Goal: Task Accomplishment & Management: Manage account settings

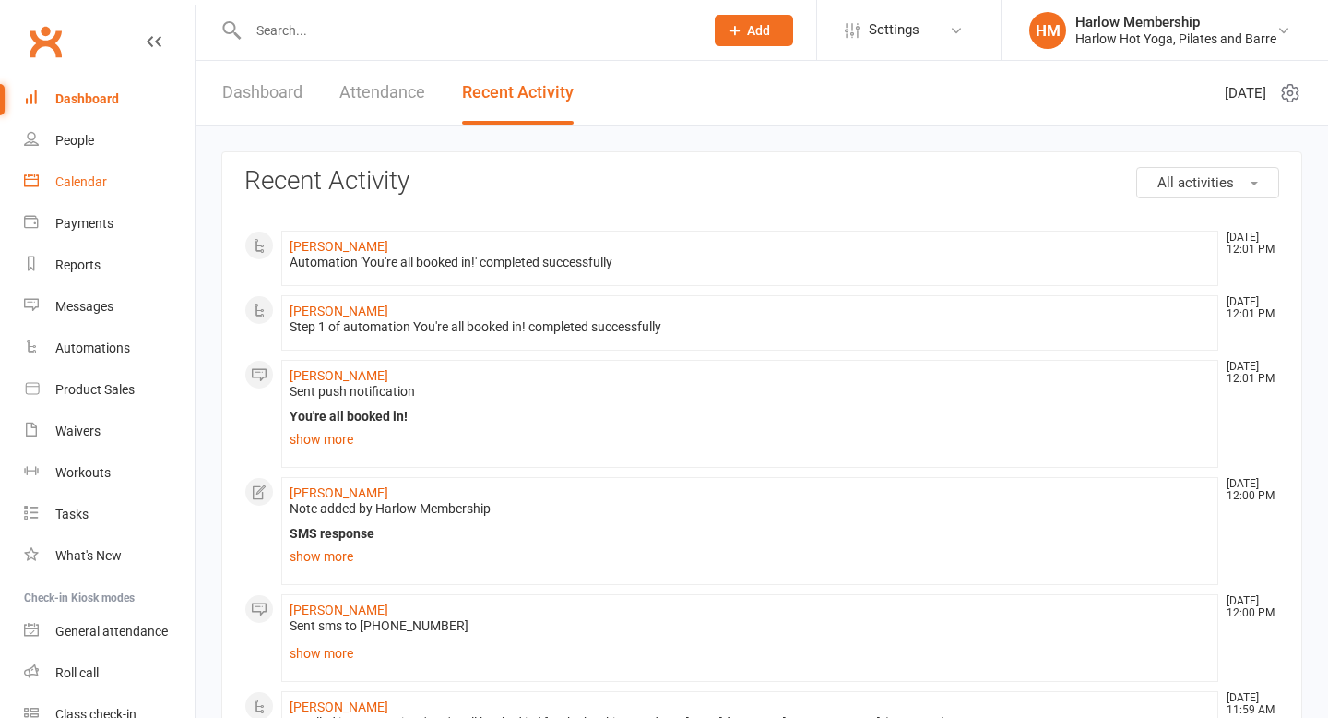
click at [92, 182] on div "Calendar" at bounding box center [81, 181] width 52 height 15
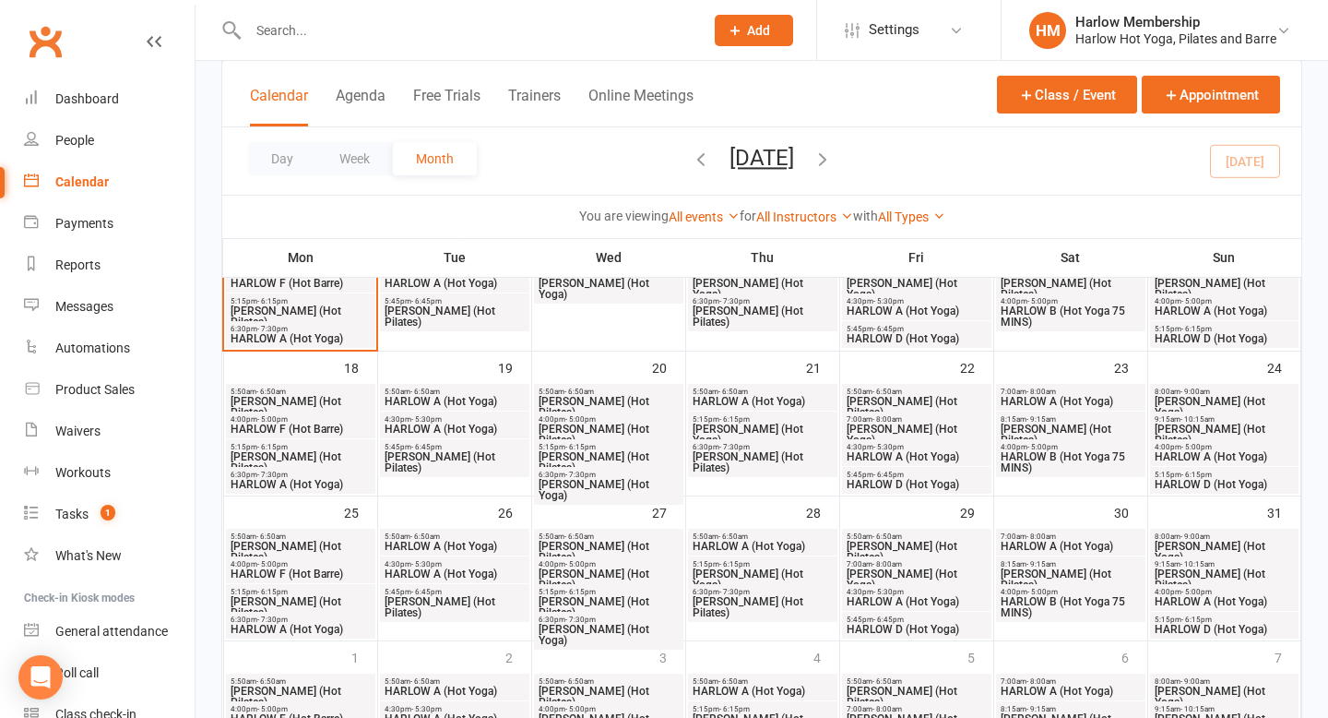
scroll to position [476, 0]
click at [308, 478] on span "6:30pm - 7:30pm" at bounding box center [301, 475] width 142 height 8
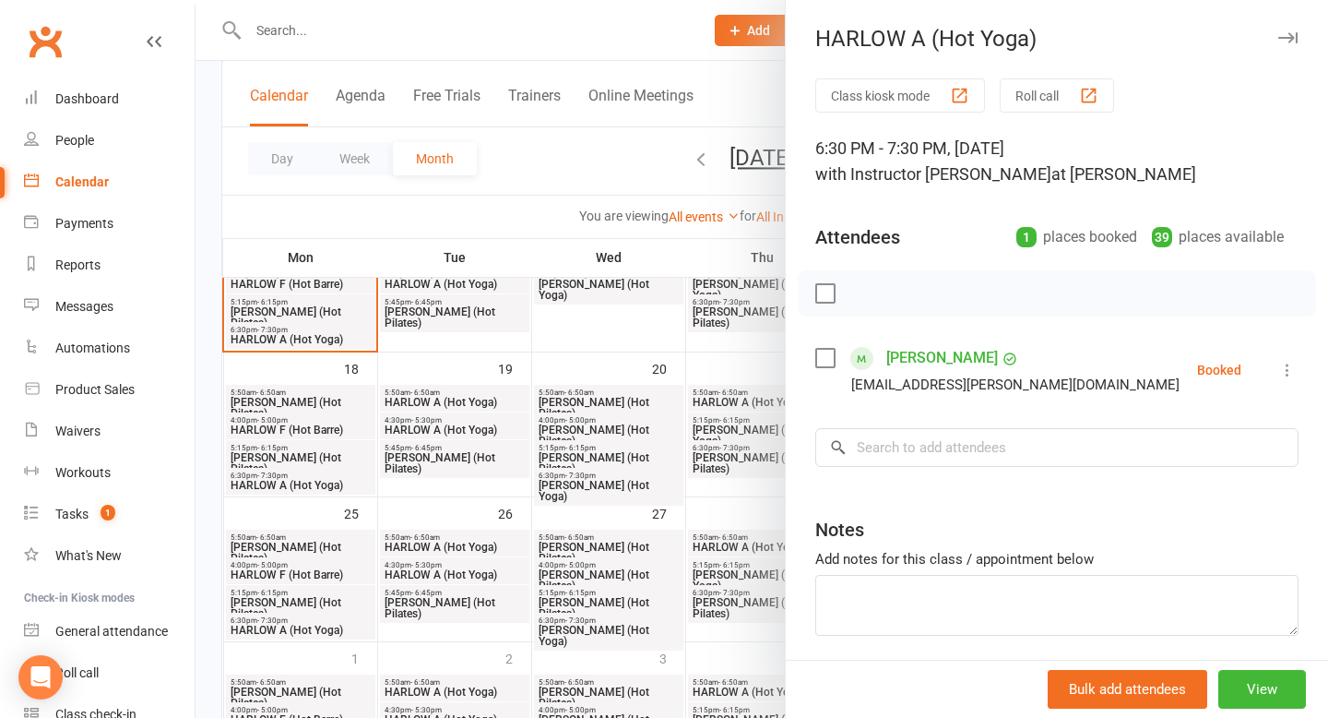
click at [298, 635] on div at bounding box center [762, 359] width 1133 height 718
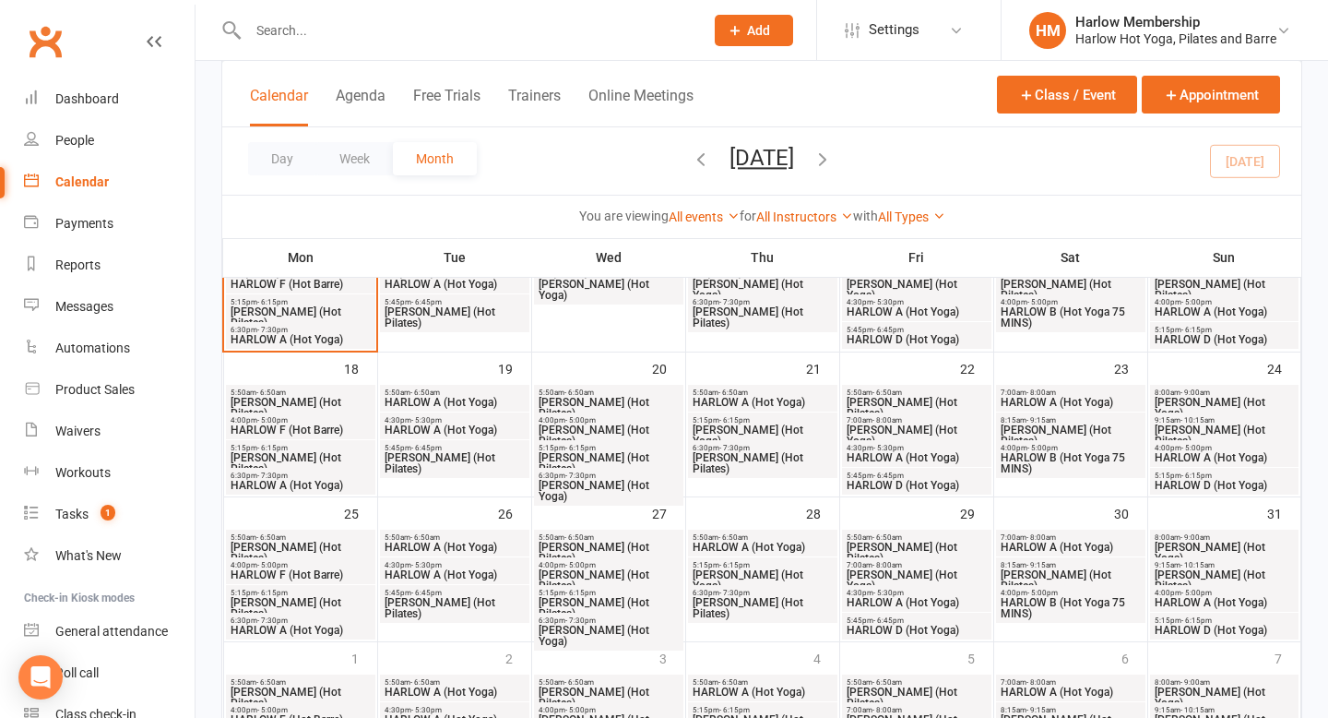
click at [298, 628] on span "HARLOW A (Hot Yoga)" at bounding box center [301, 629] width 142 height 11
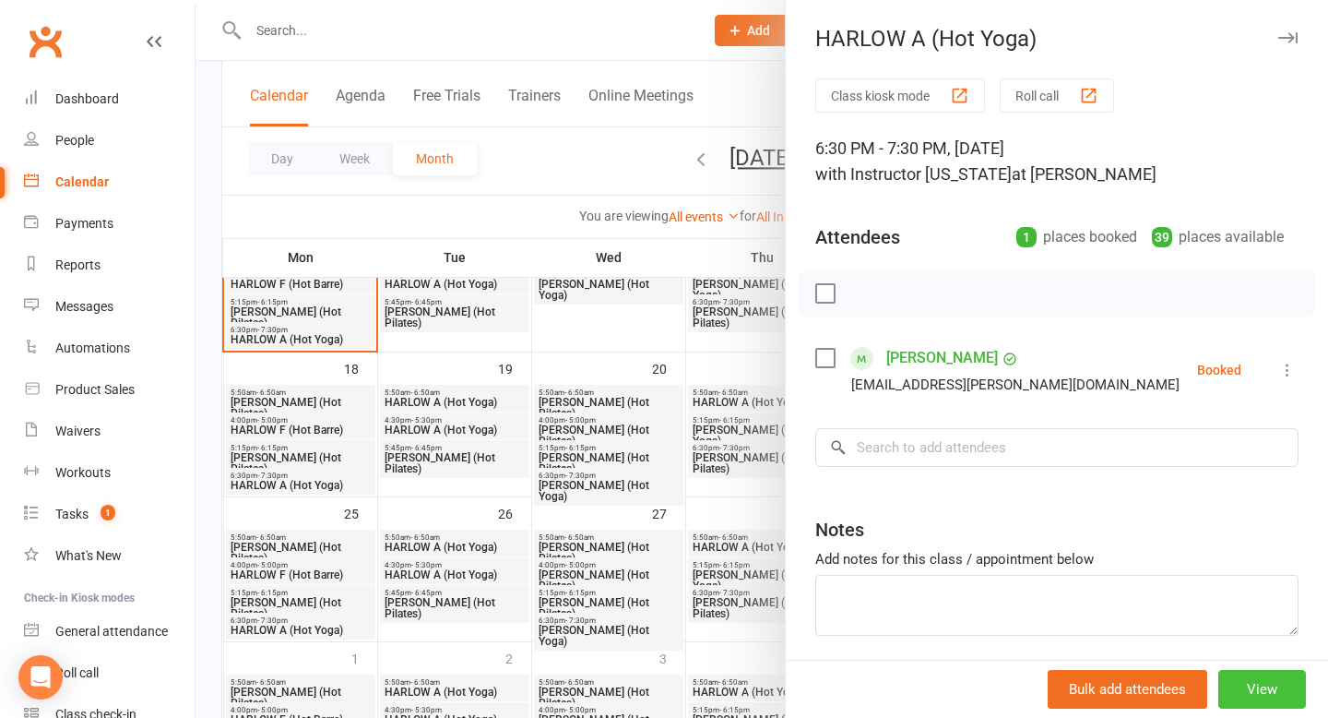
click at [1282, 697] on button "View" at bounding box center [1262, 689] width 88 height 39
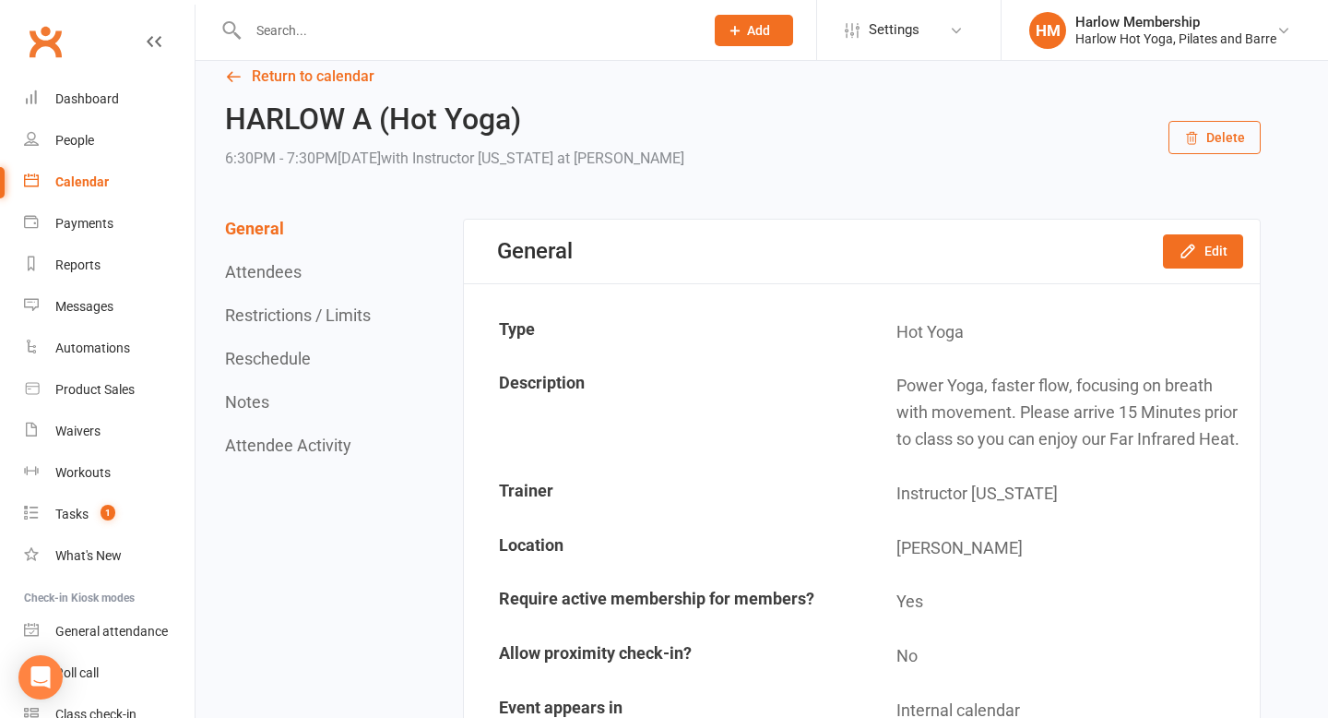
scroll to position [24, 0]
click at [1185, 243] on icon "button" at bounding box center [1188, 250] width 18 height 18
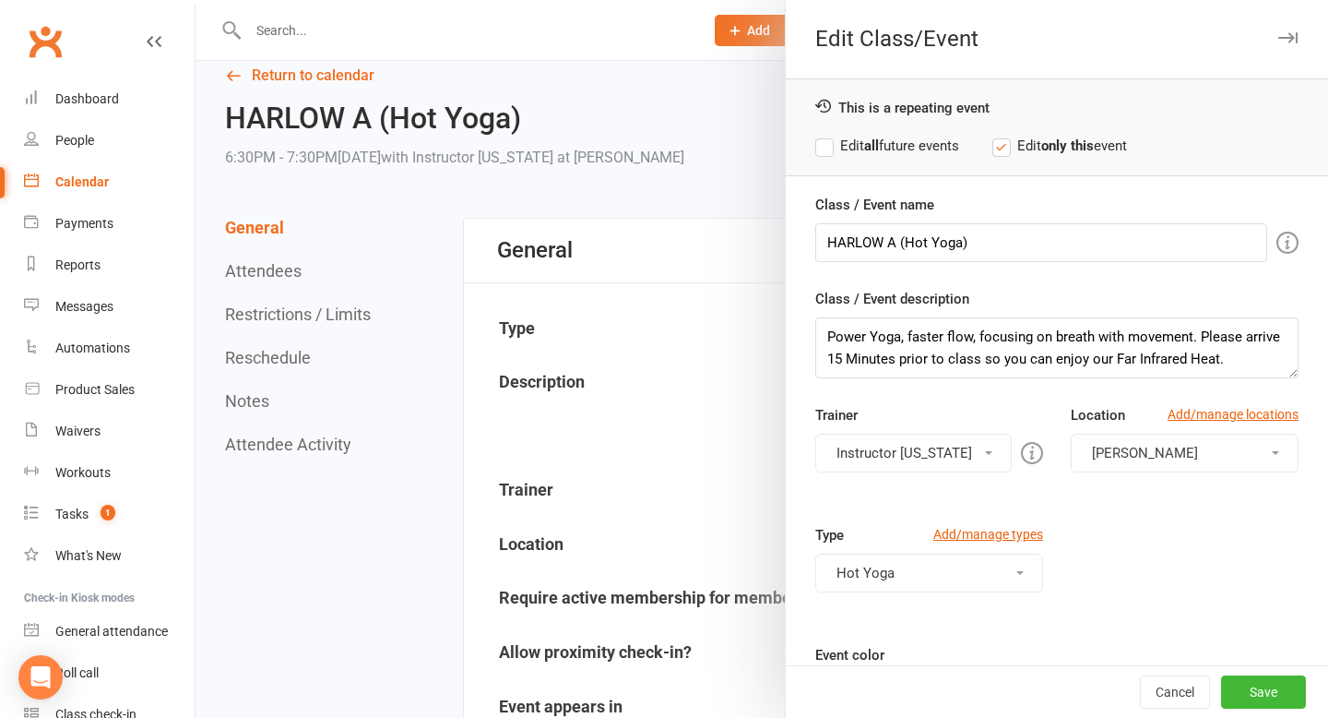
click at [889, 450] on button "Instructor Georgia" at bounding box center [913, 452] width 196 height 39
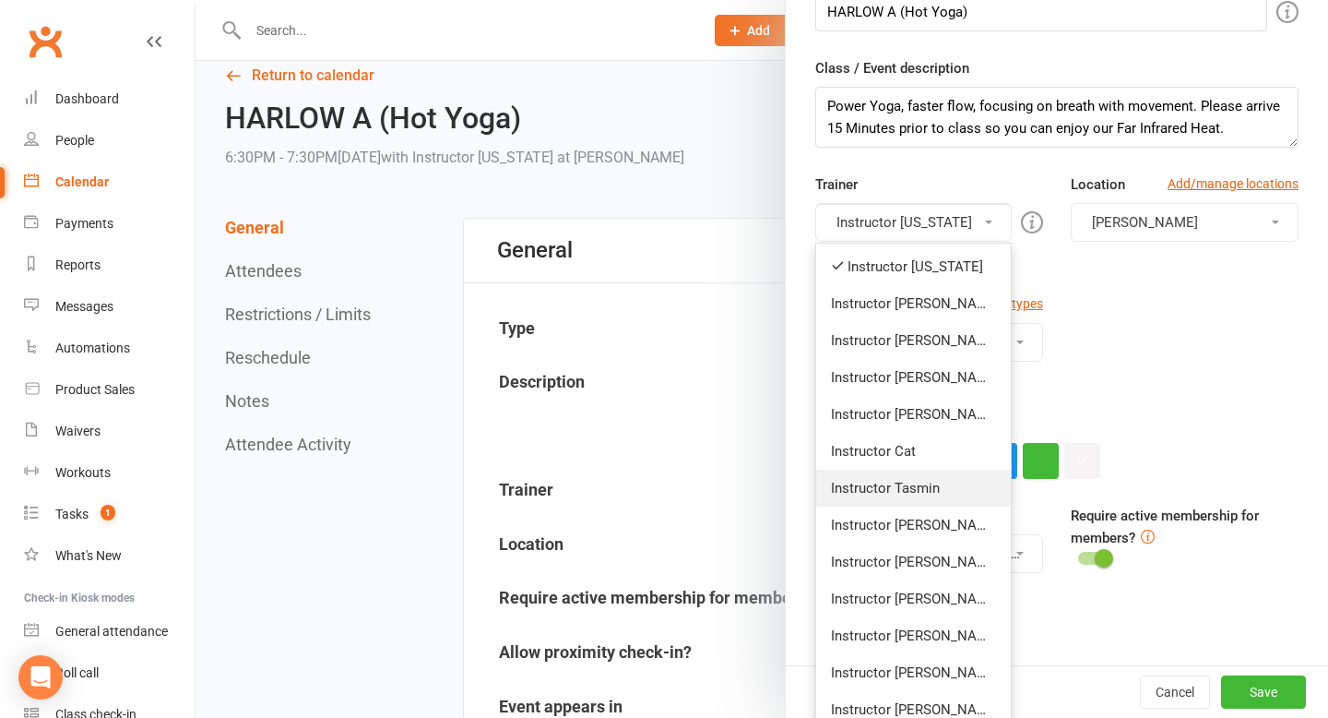
scroll to position [283, 0]
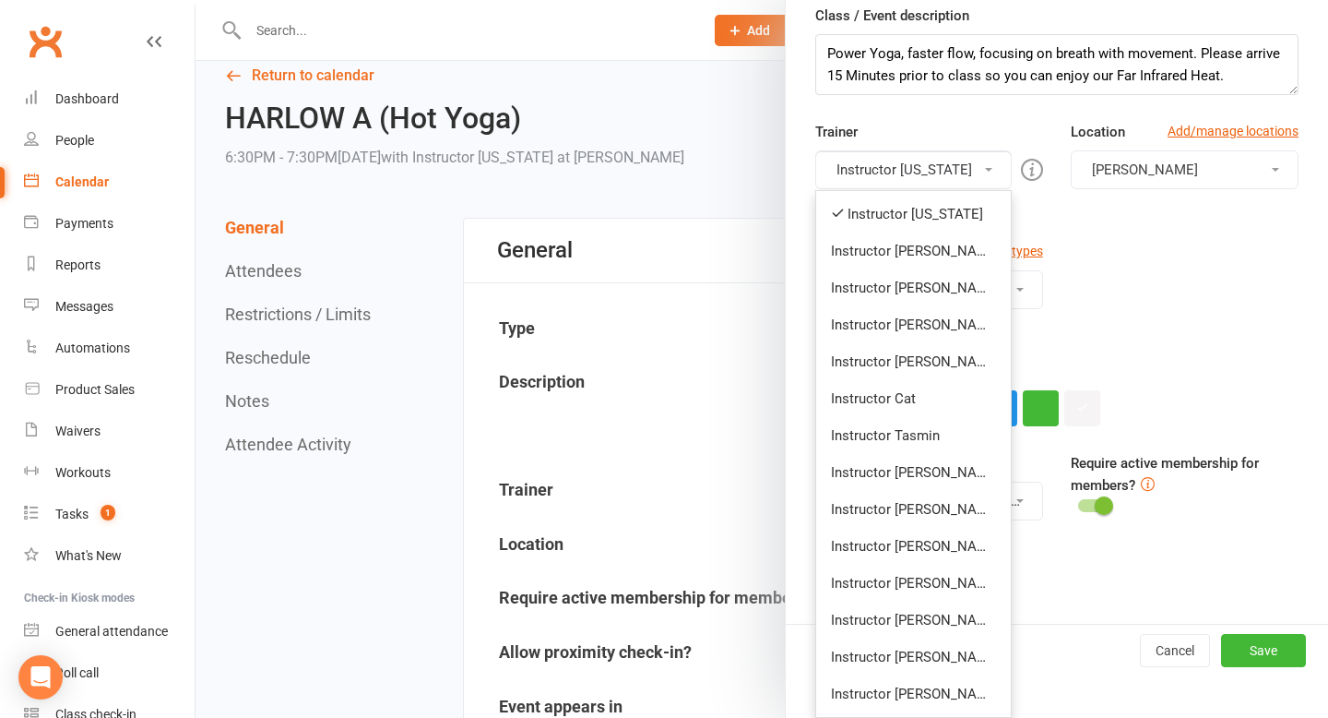
click at [910, 689] on link "Instructor Nicole" at bounding box center [913, 693] width 195 height 37
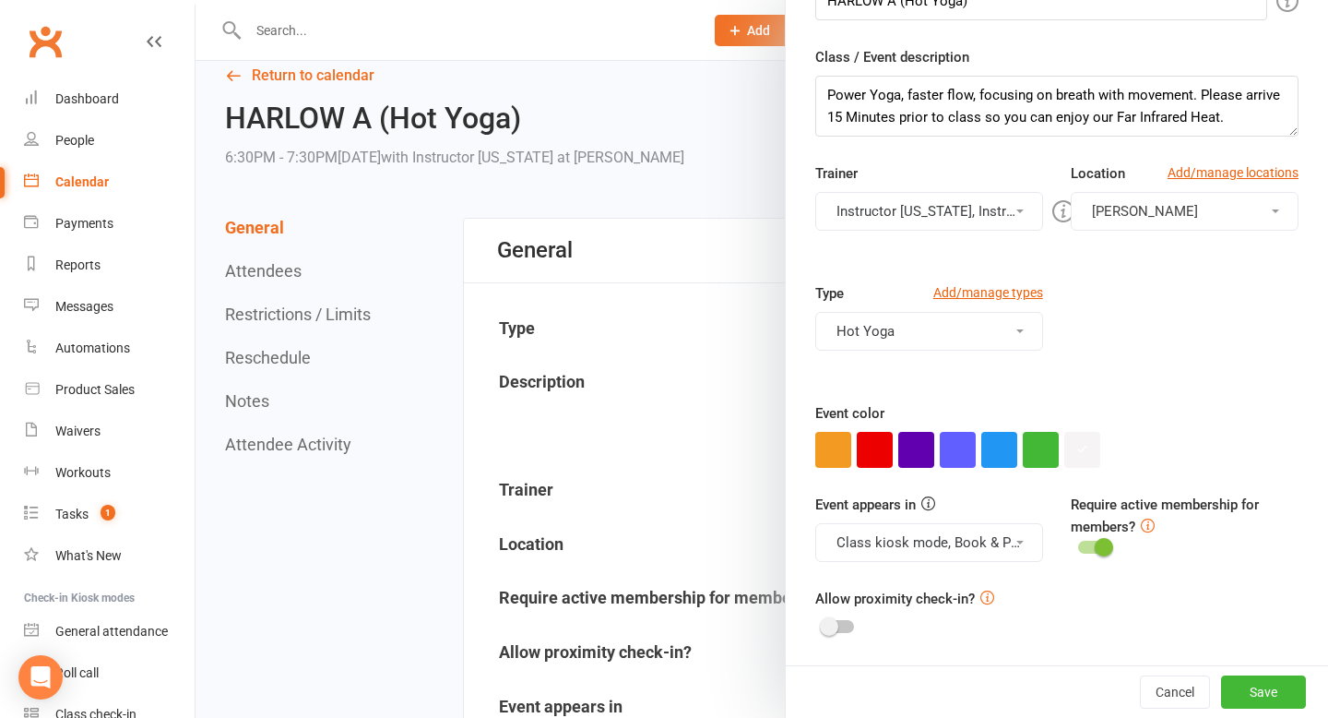
scroll to position [242, 0]
click at [910, 214] on button "Instructor Georgia, Instructor Nicole" at bounding box center [929, 211] width 228 height 39
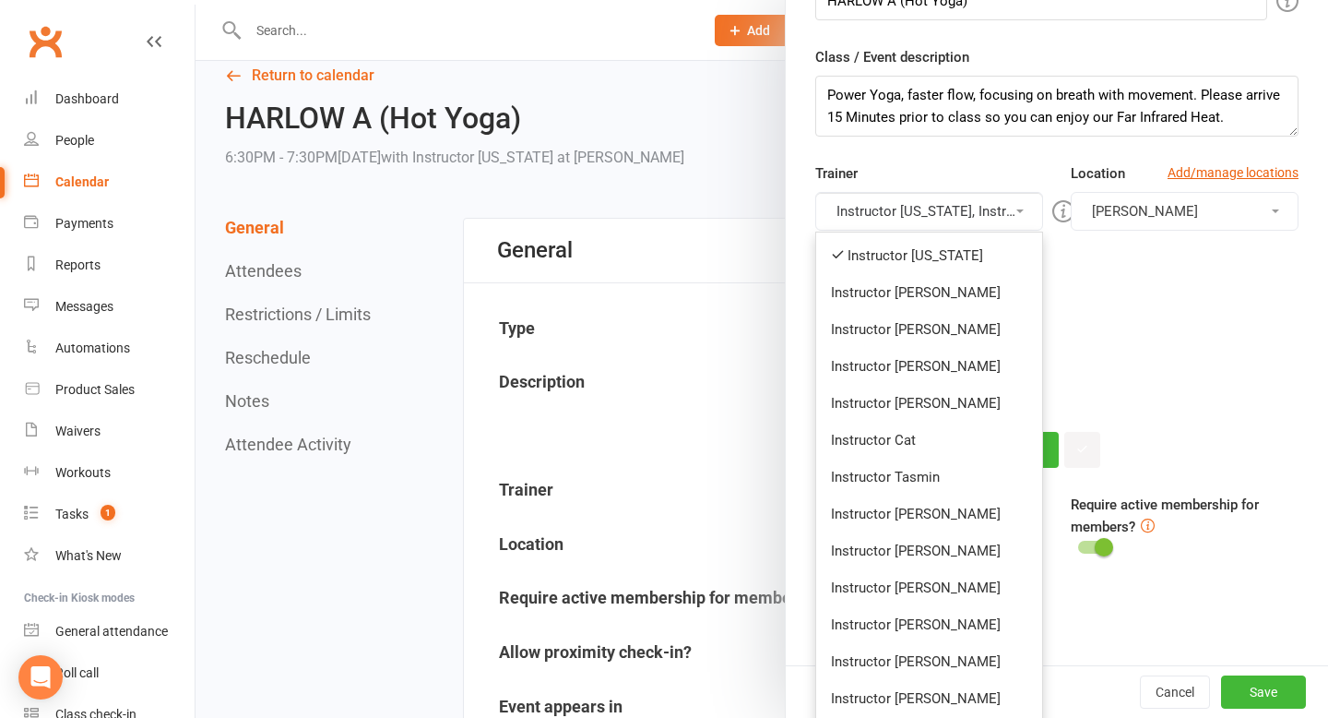
click at [915, 263] on link "Instructor Georgia" at bounding box center [929, 255] width 226 height 37
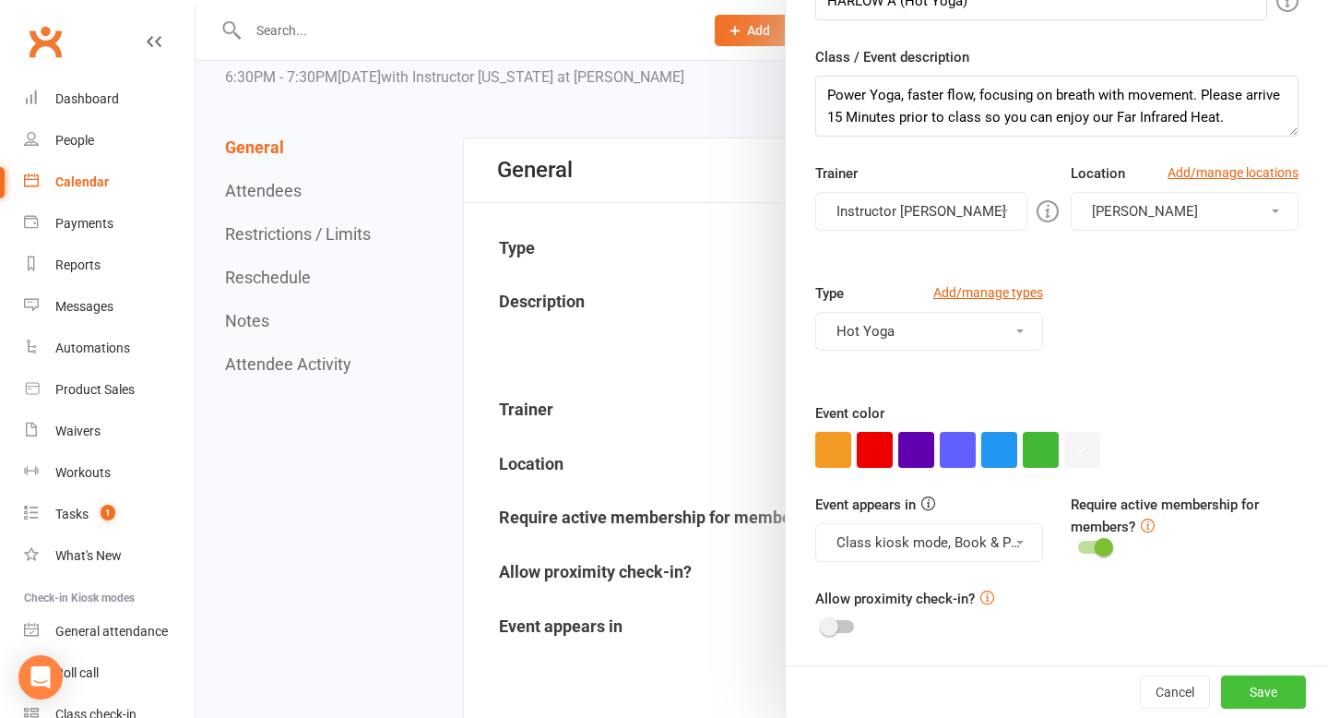
scroll to position [115, 0]
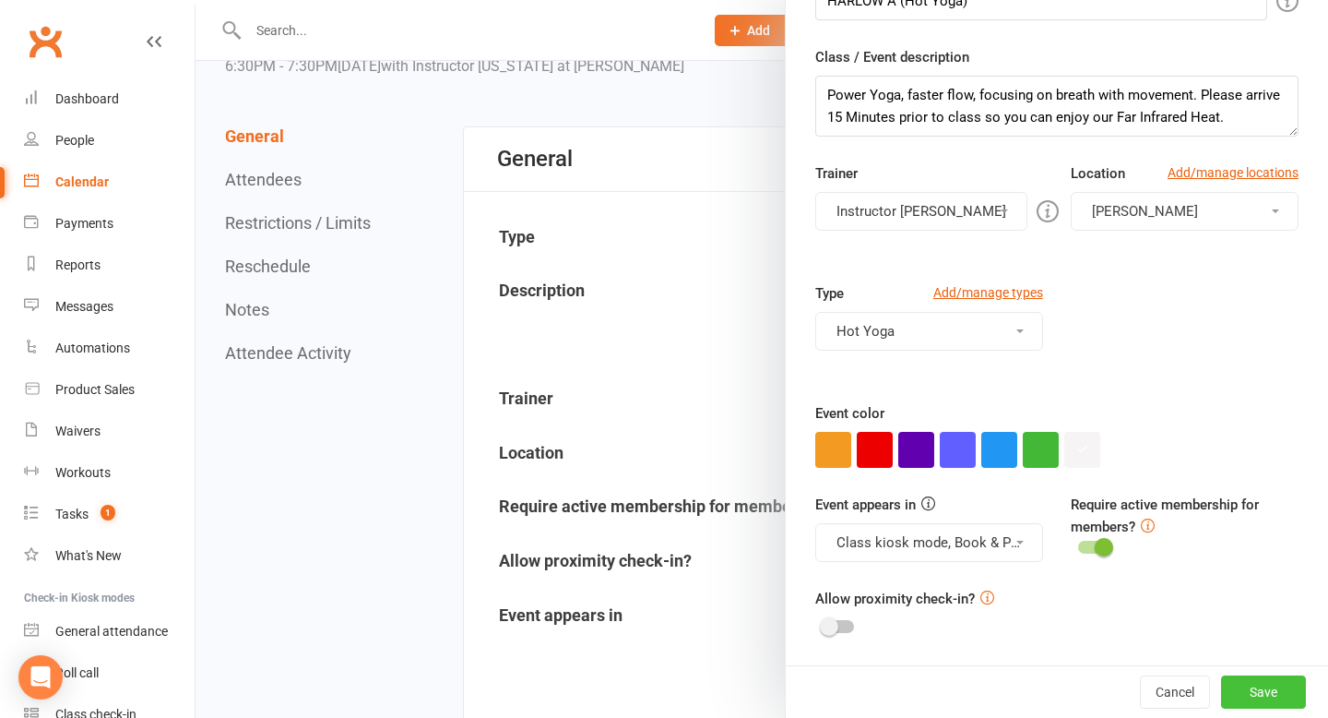
click at [1263, 692] on button "Save" at bounding box center [1263, 691] width 85 height 33
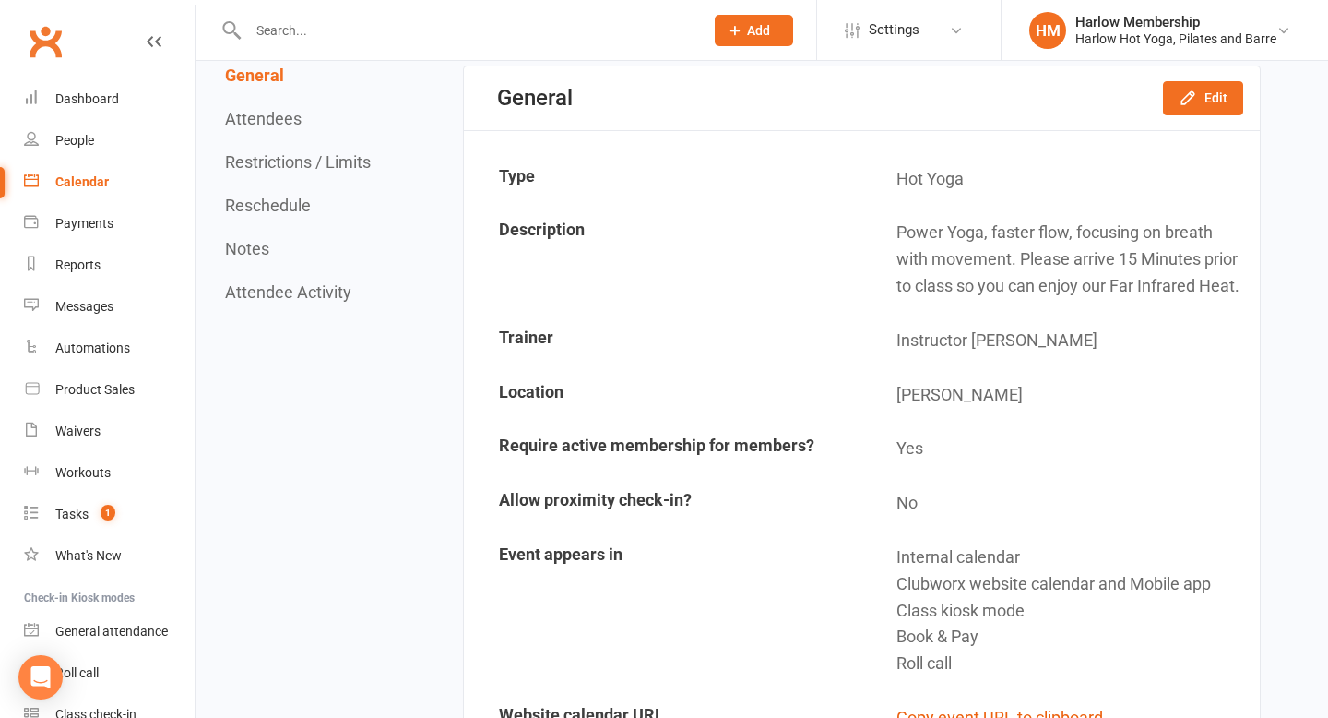
scroll to position [0, 0]
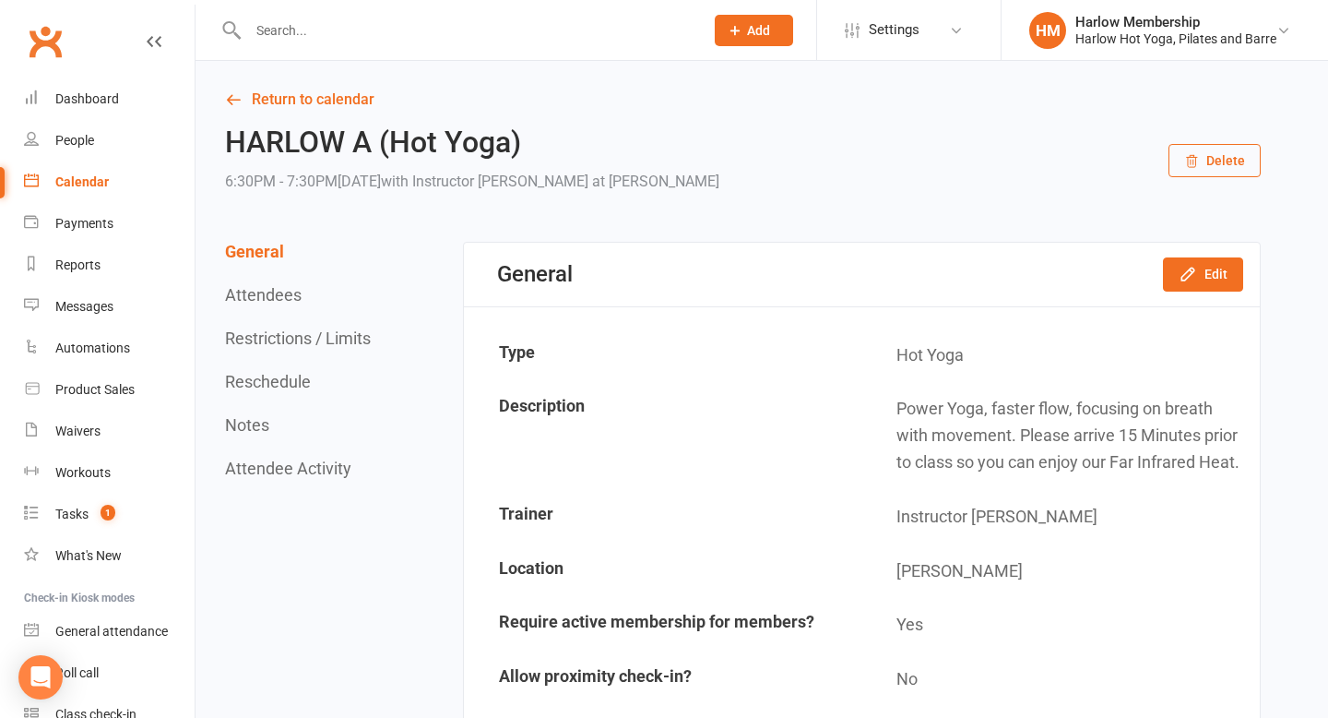
click at [94, 190] on link "Calendar" at bounding box center [109, 182] width 171 height 42
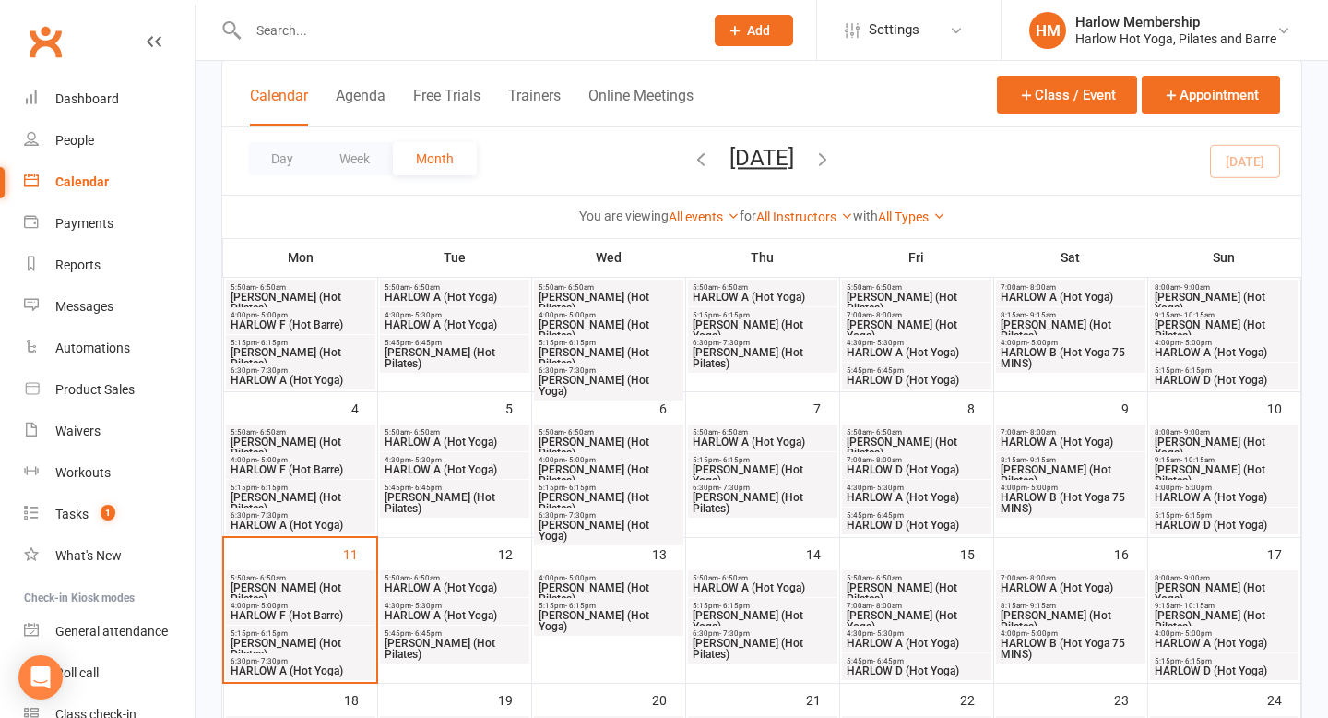
scroll to position [220, 0]
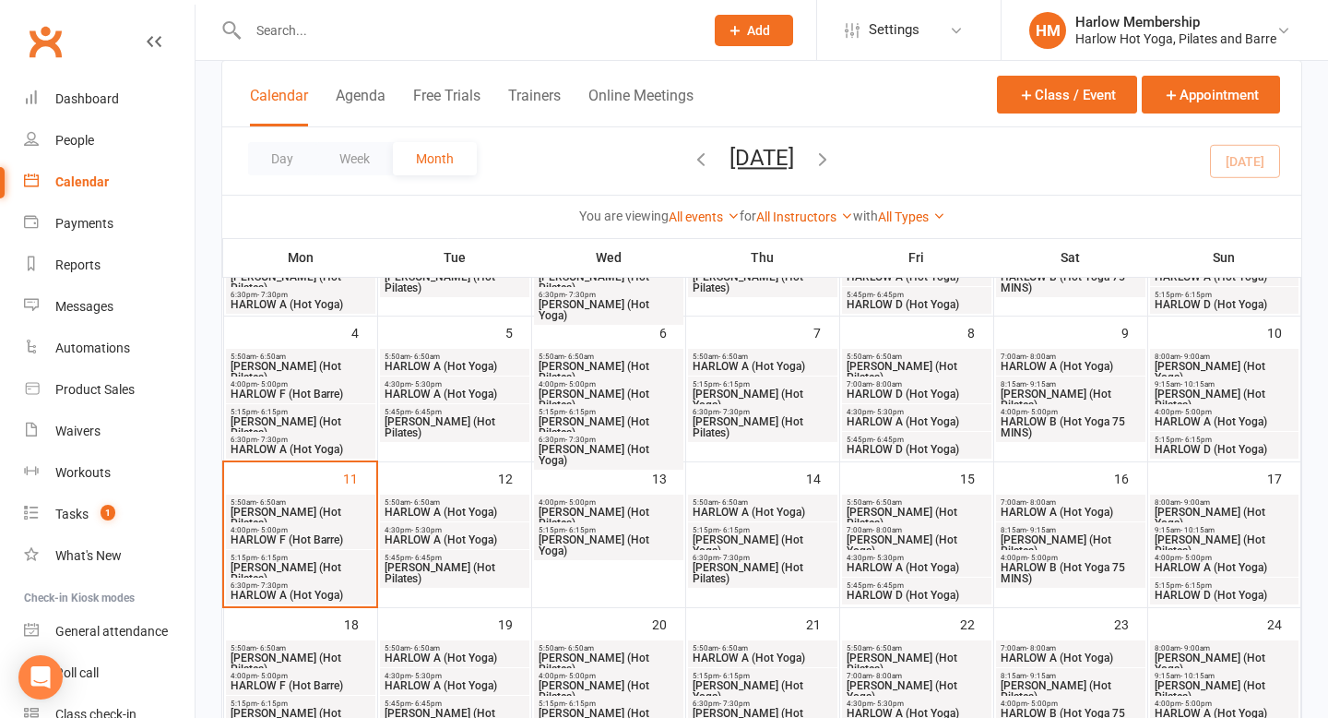
click at [337, 593] on span "HARLOW A (Hot Yoga)" at bounding box center [301, 594] width 142 height 11
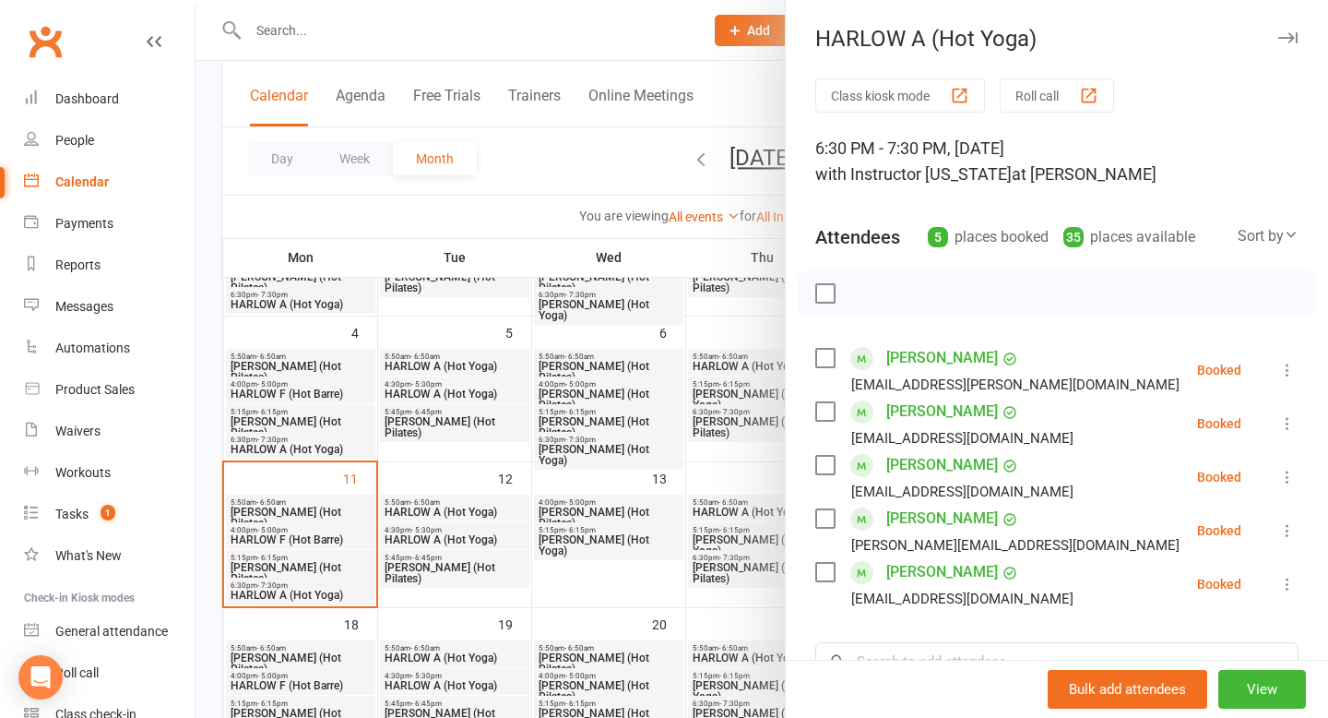
click at [334, 613] on div at bounding box center [762, 359] width 1133 height 718
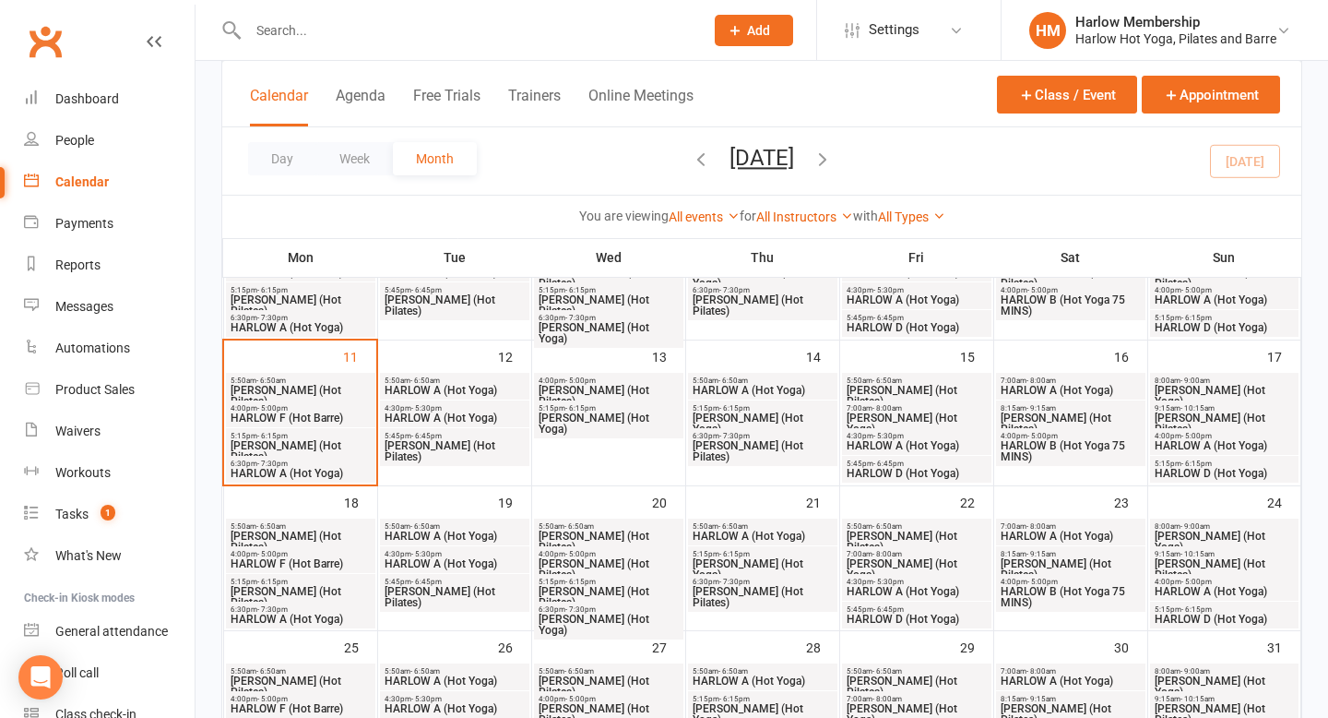
scroll to position [349, 0]
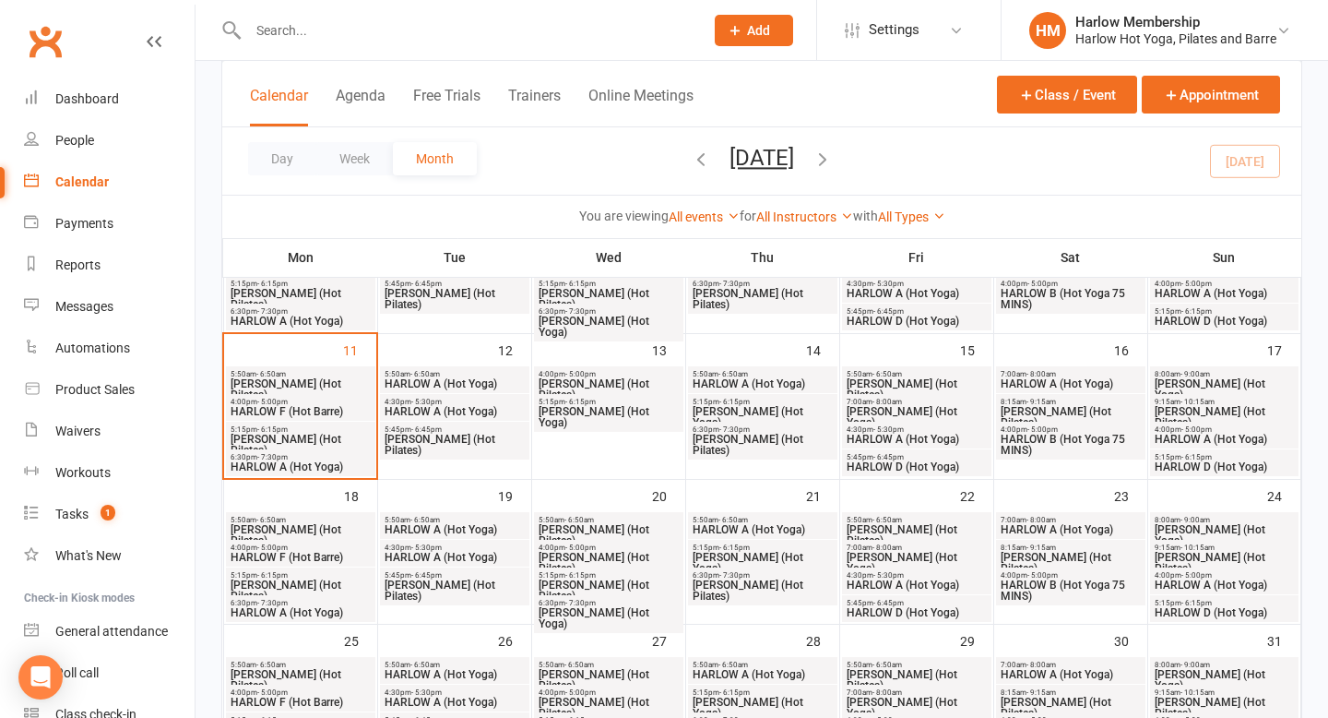
click at [326, 613] on span "HARLOW A (Hot Yoga)" at bounding box center [301, 612] width 142 height 11
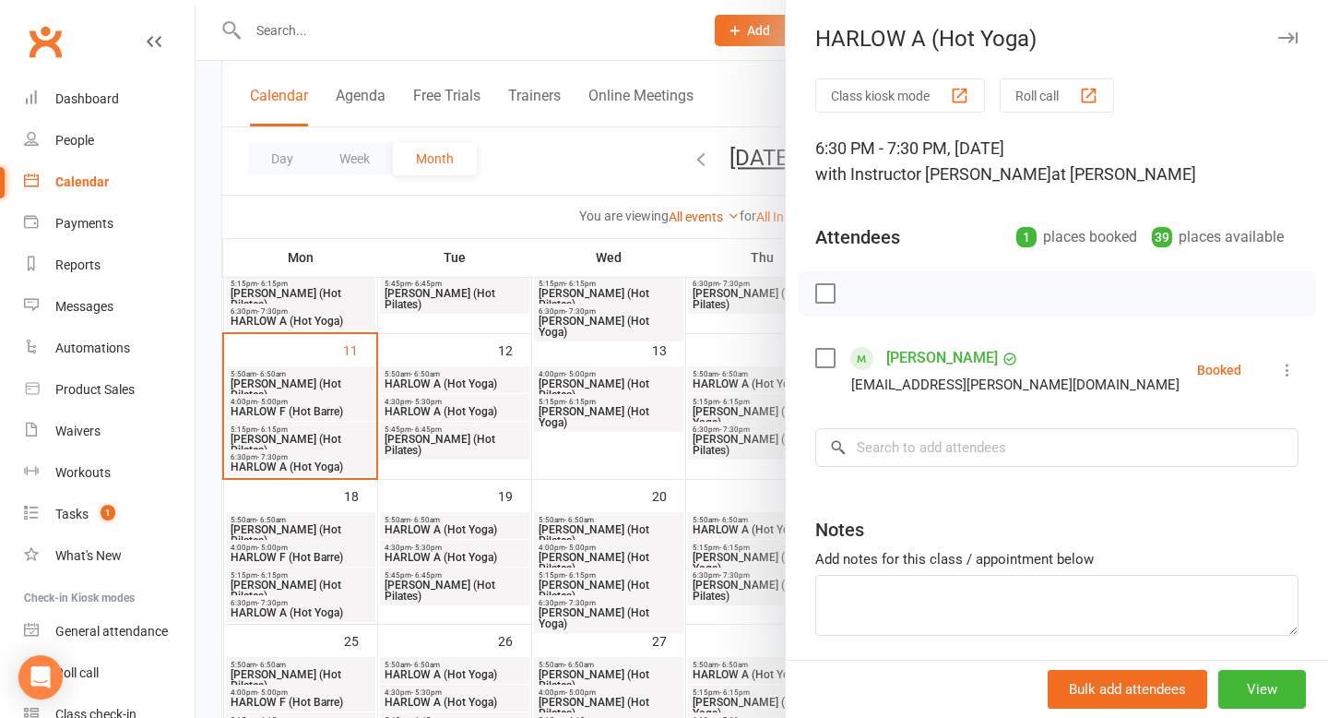
click at [1285, 37] on icon "button" at bounding box center [1287, 37] width 19 height 11
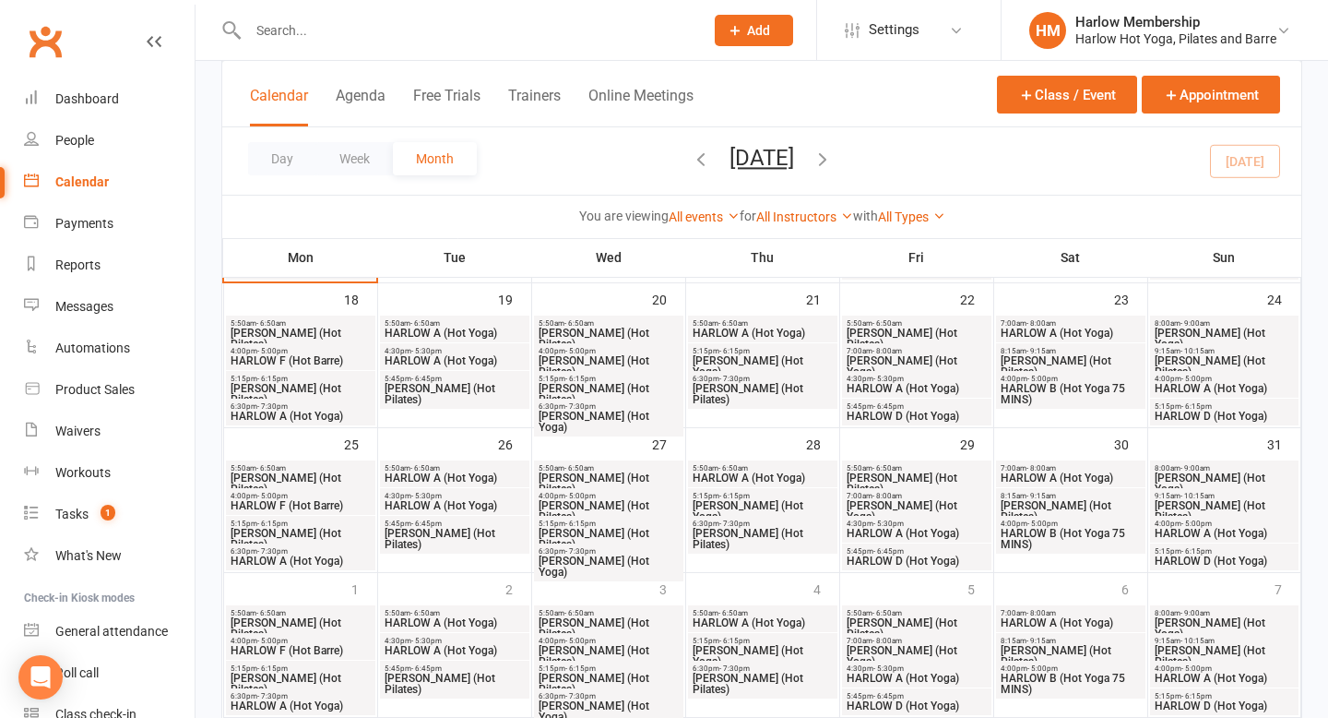
scroll to position [599, 0]
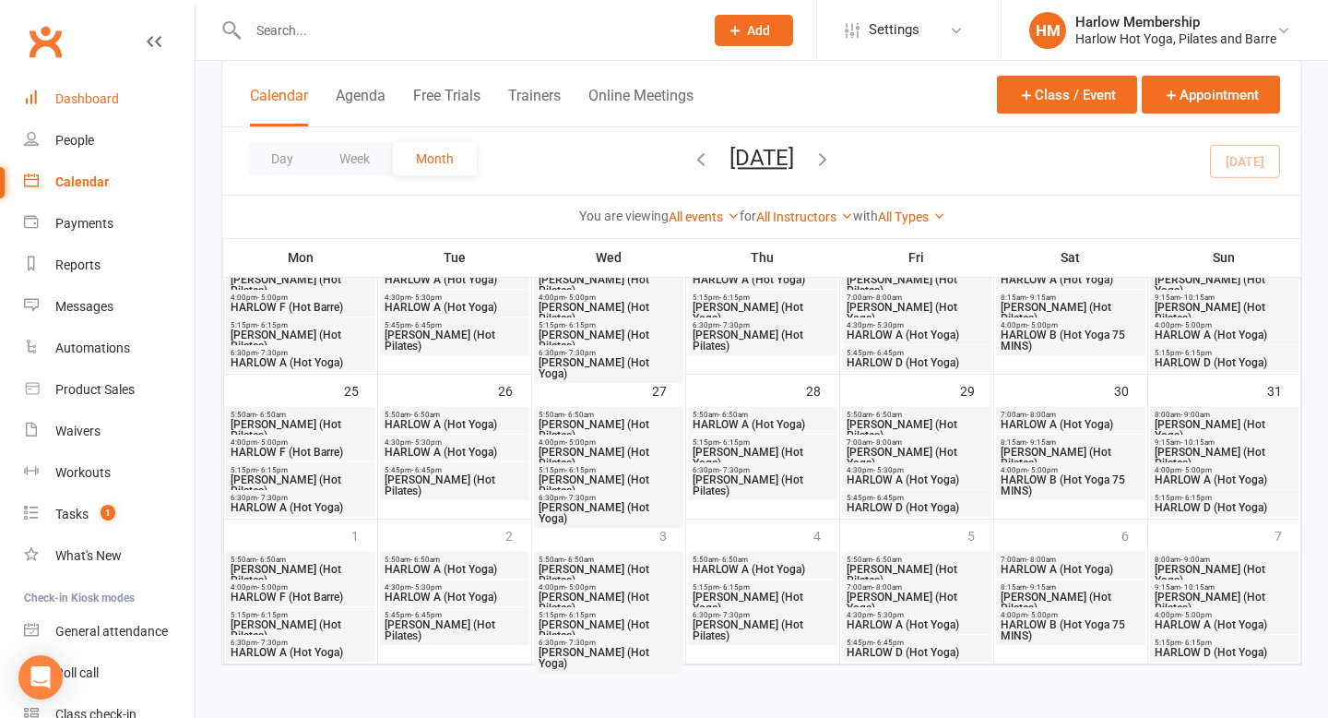
click at [90, 95] on div "Dashboard" at bounding box center [87, 98] width 64 height 15
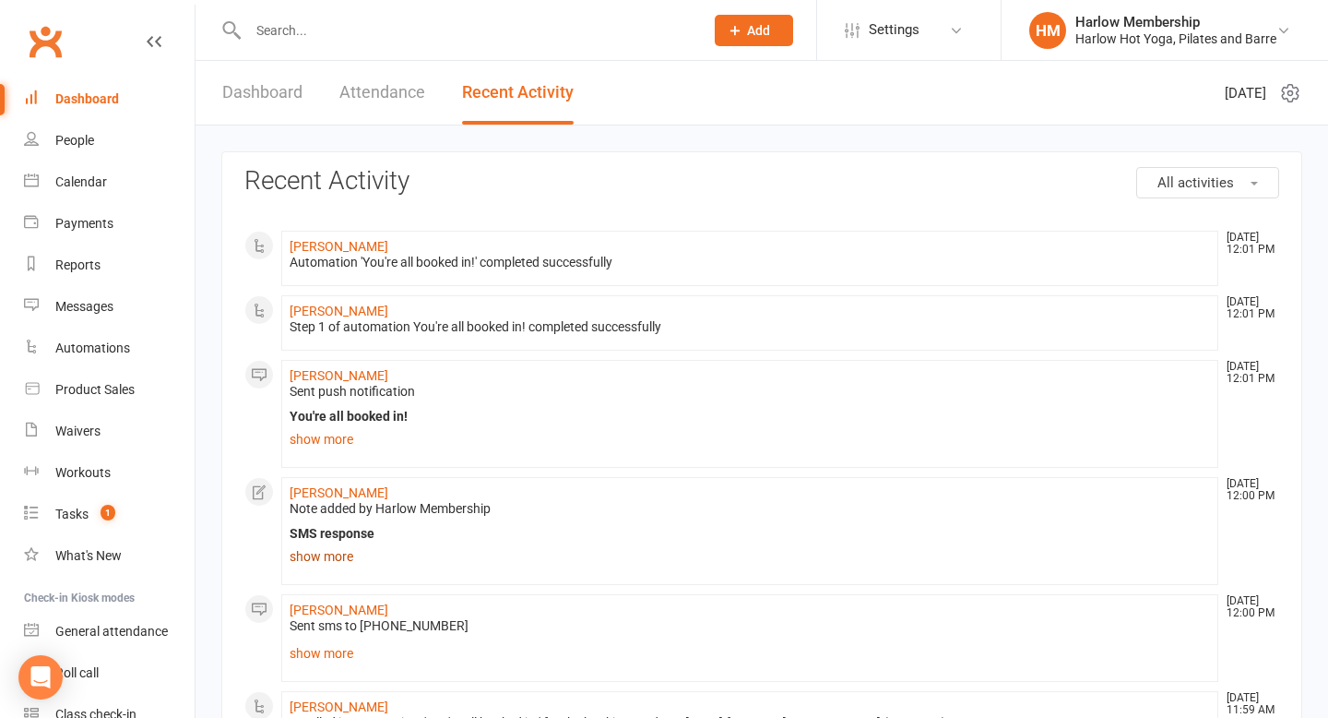
click at [340, 560] on link "show more" at bounding box center [750, 556] width 920 height 26
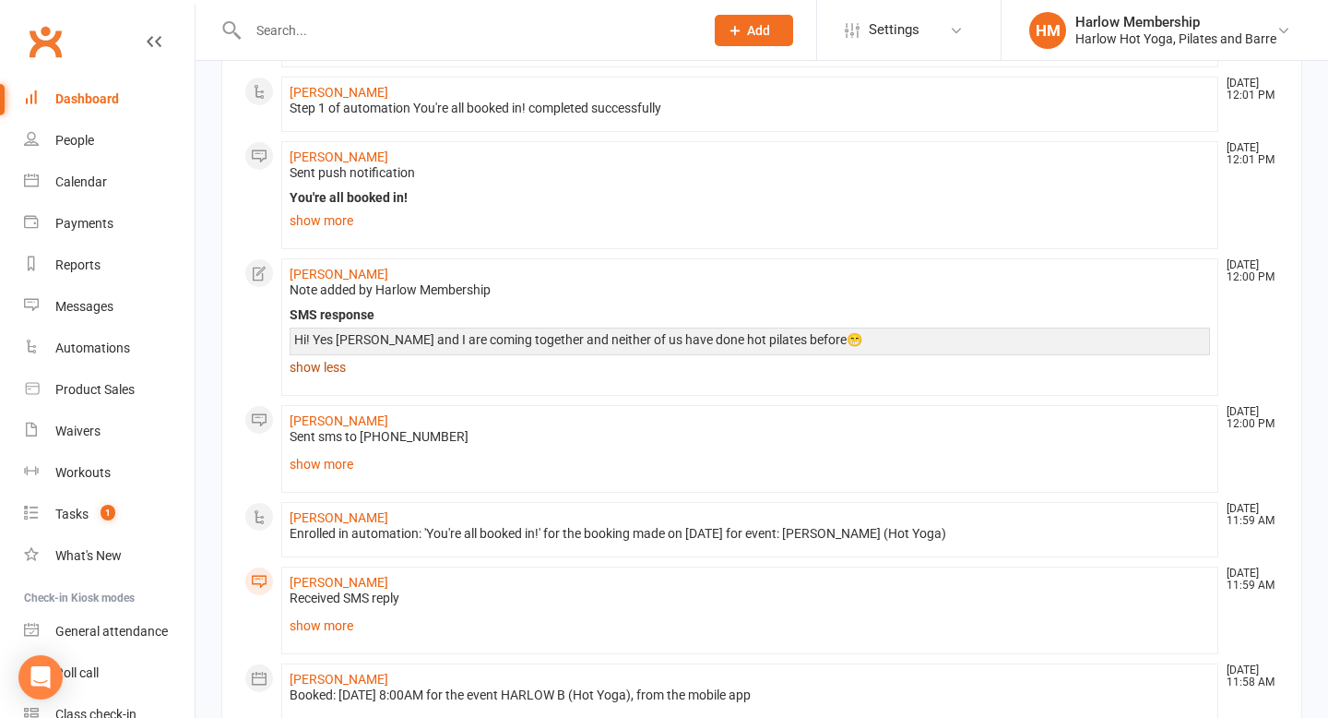
scroll to position [232, 0]
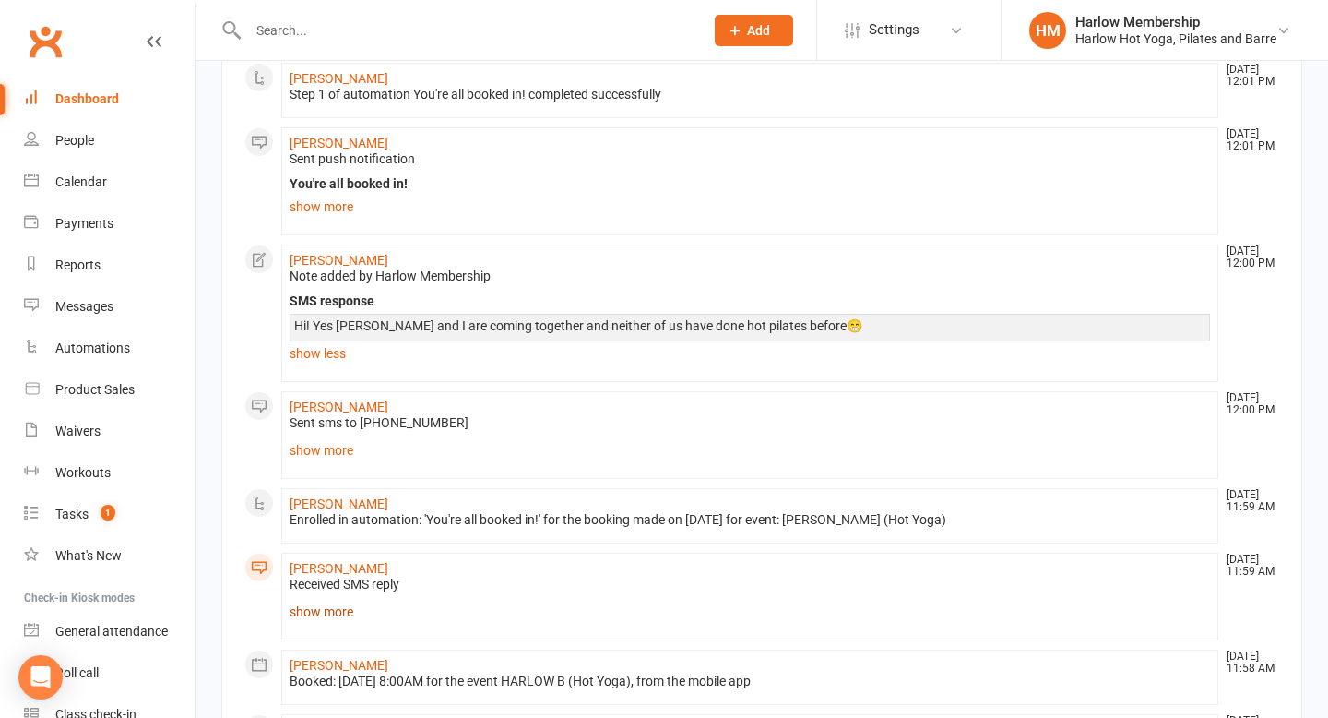
click at [319, 615] on link "show more" at bounding box center [750, 612] width 920 height 26
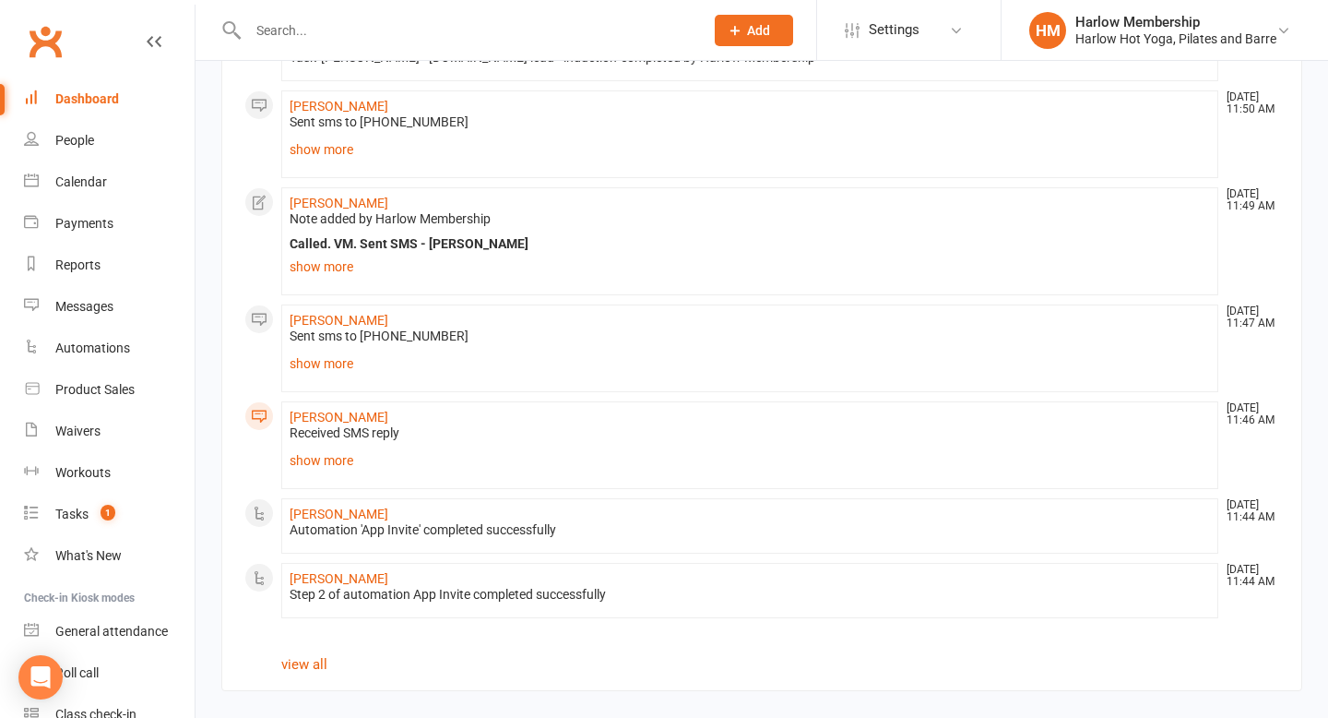
scroll to position [0, 0]
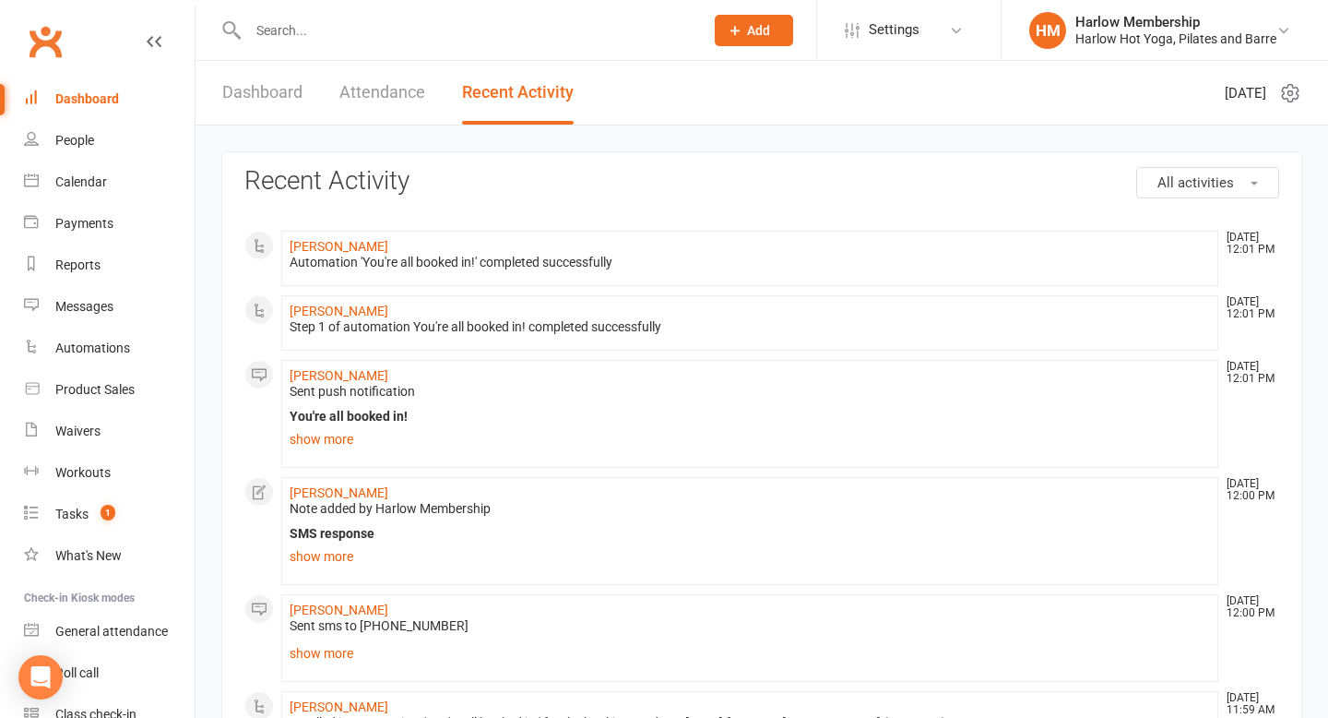
scroll to position [102, 0]
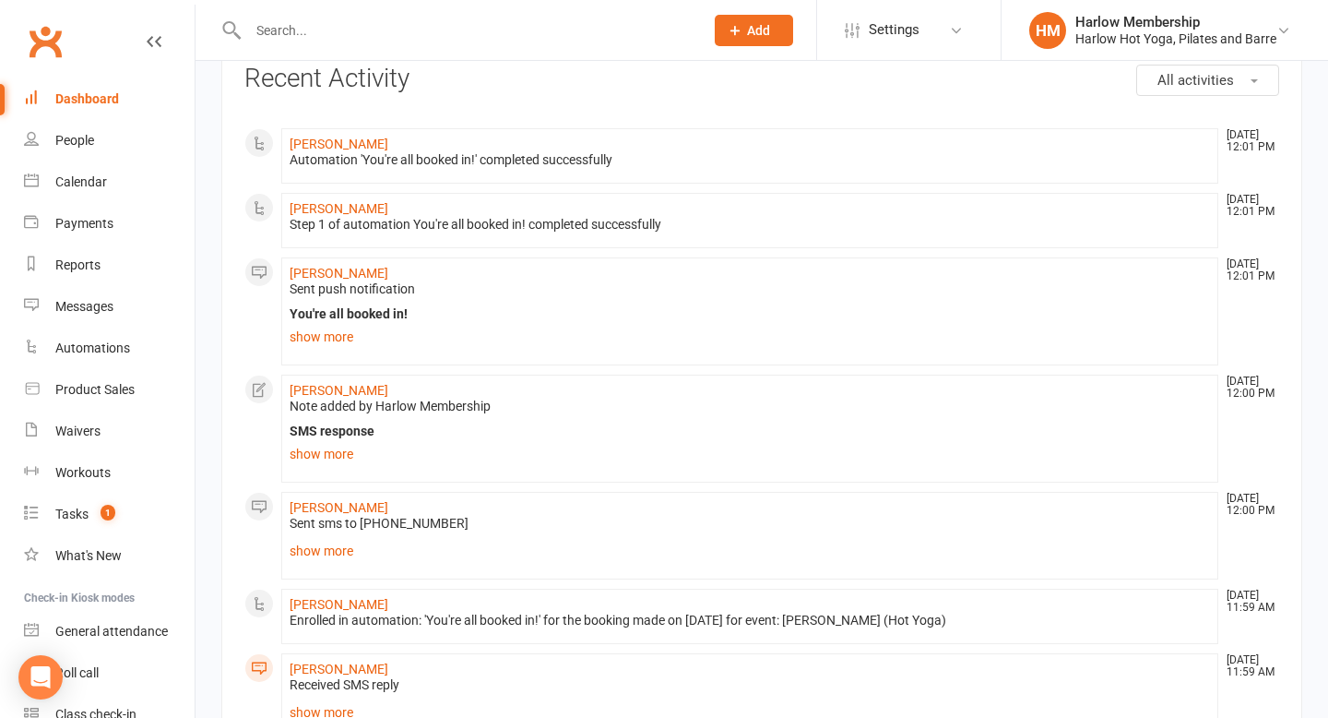
click at [329, 542] on link "show more" at bounding box center [750, 551] width 920 height 26
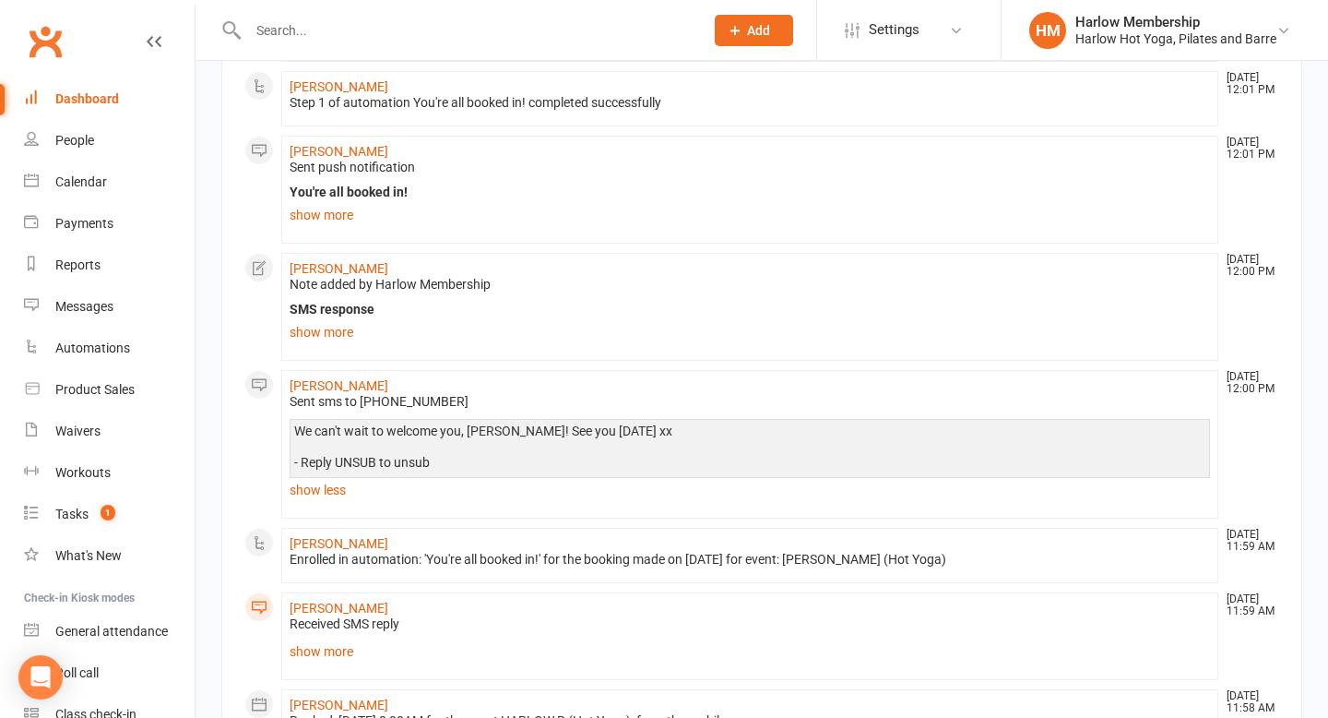
scroll to position [289, 0]
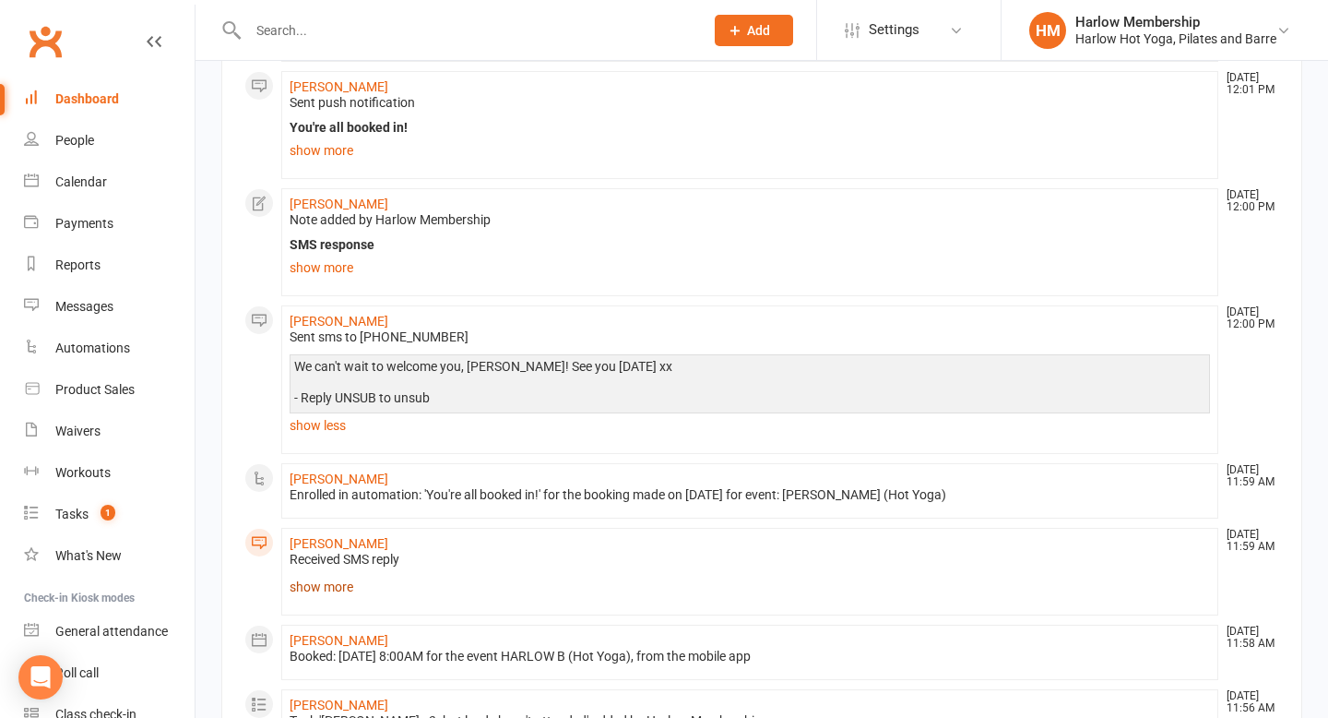
click at [337, 592] on link "show more" at bounding box center [750, 587] width 920 height 26
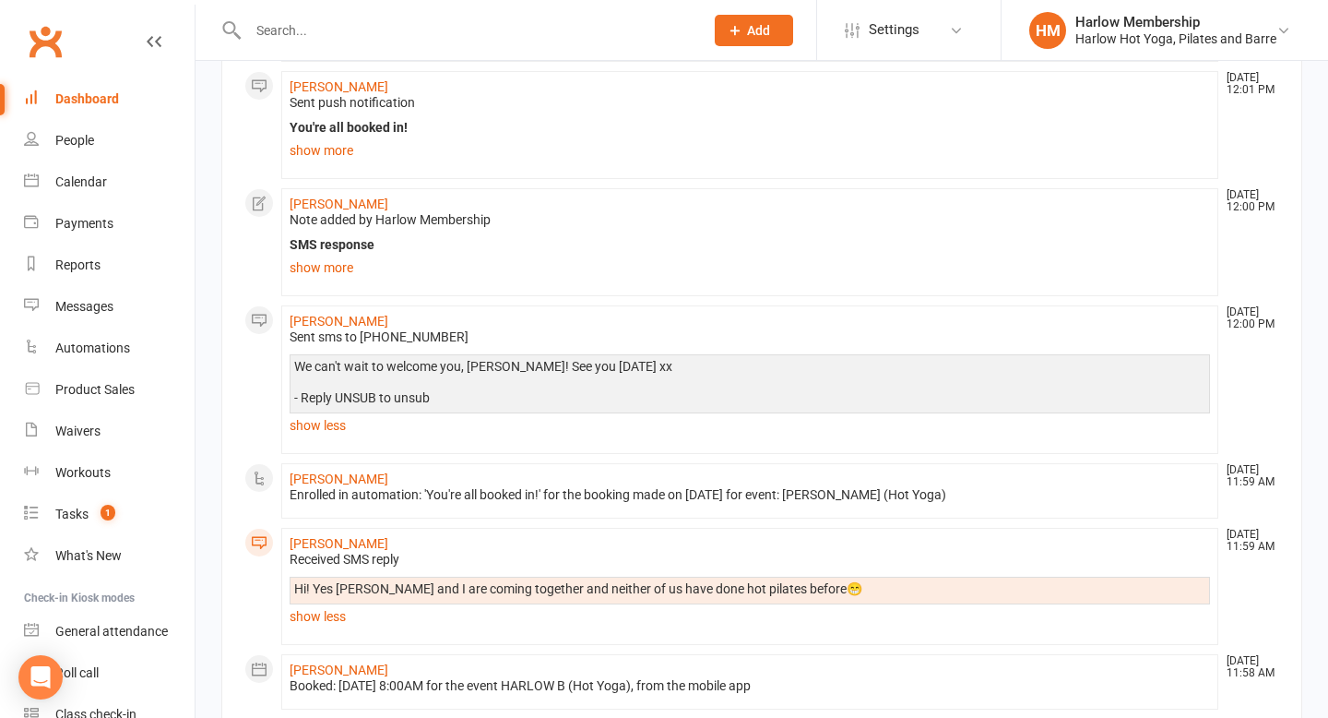
scroll to position [296, 0]
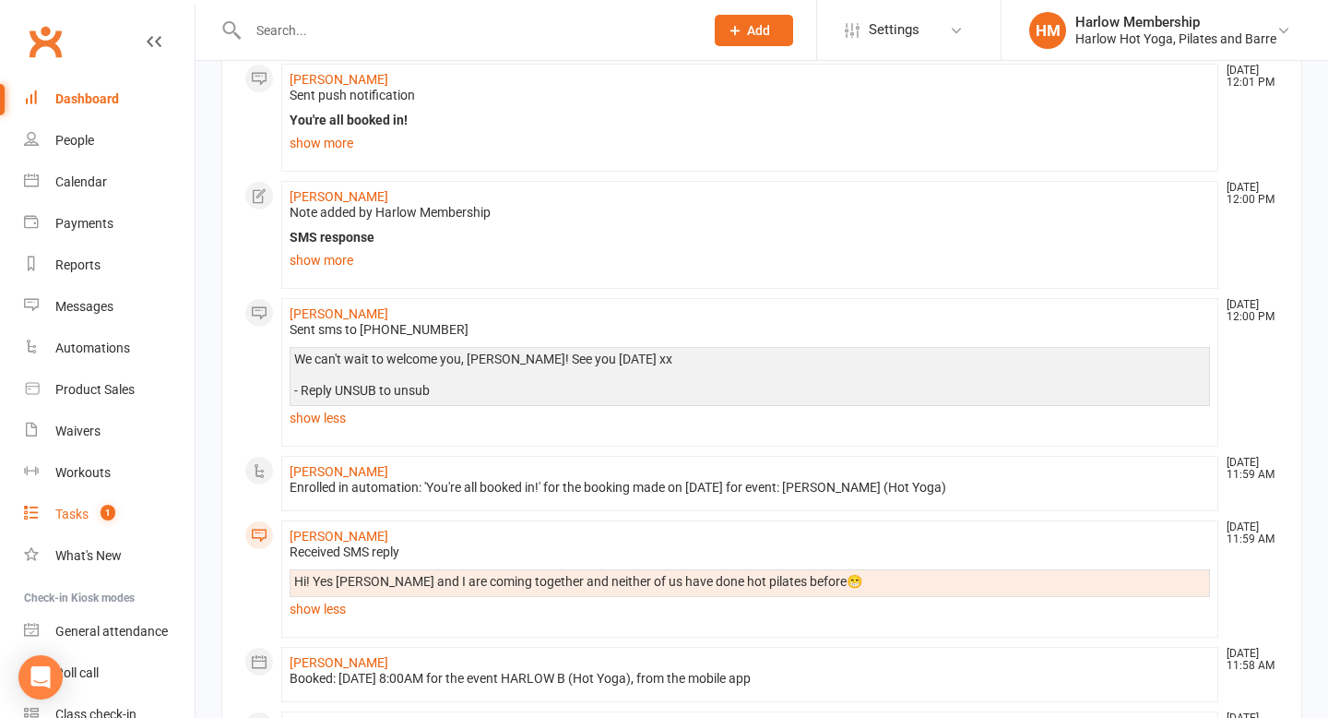
click at [84, 508] on div "Tasks" at bounding box center [71, 513] width 33 height 15
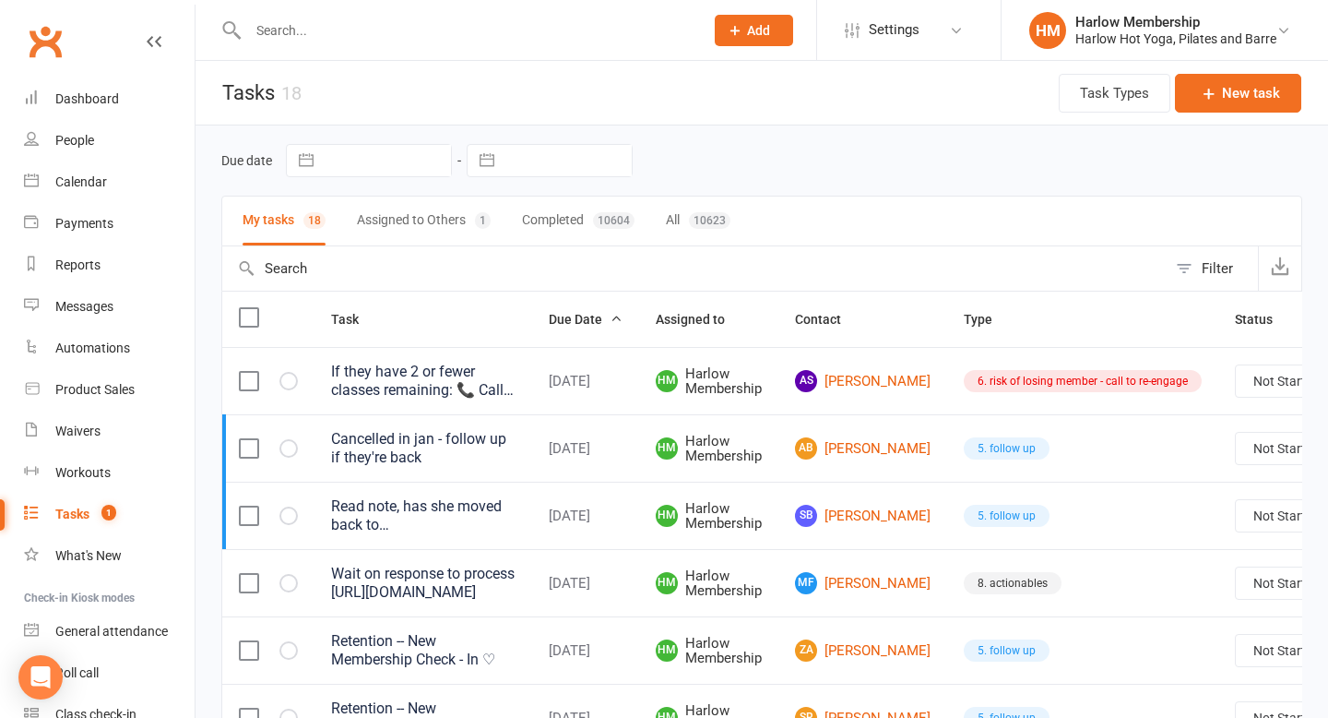
click at [364, 218] on button "Assigned to Others 1" at bounding box center [424, 220] width 134 height 49
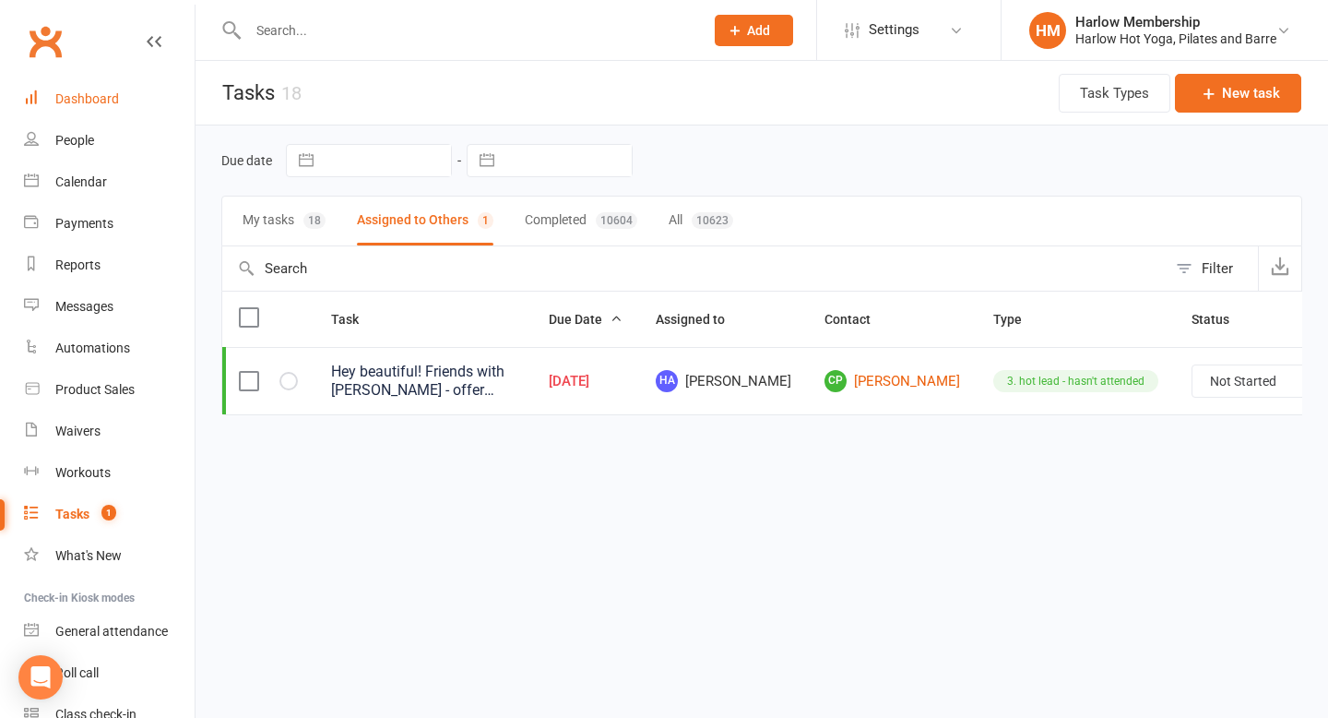
click at [103, 92] on div "Dashboard" at bounding box center [87, 98] width 64 height 15
